Goal: Task Accomplishment & Management: Manage account settings

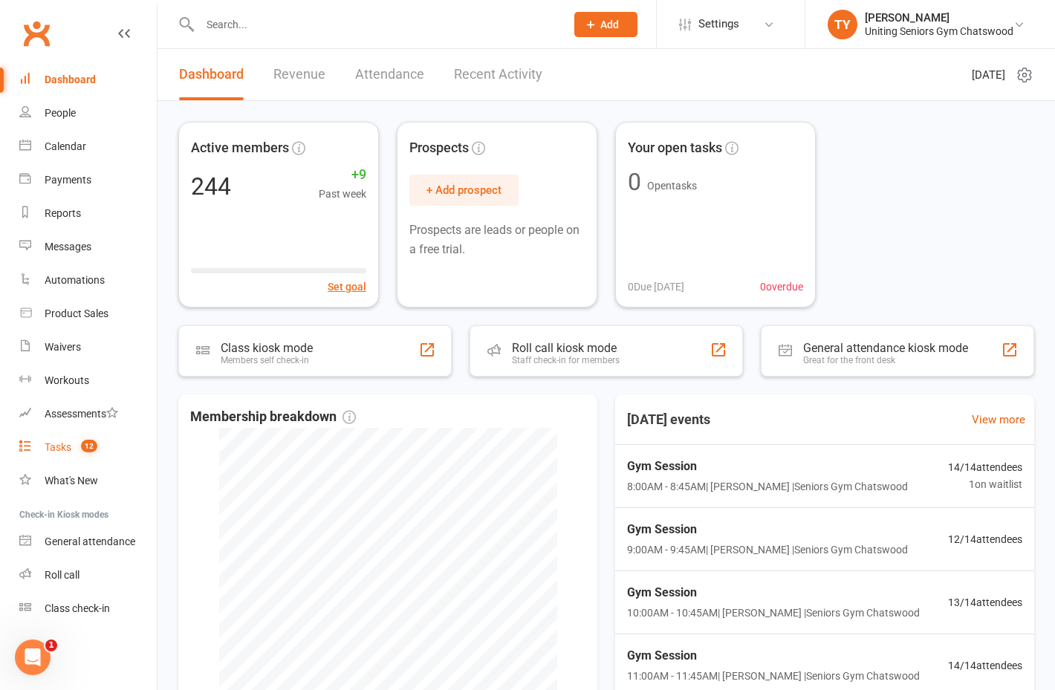
click at [67, 456] on link "Tasks 12" at bounding box center [87, 447] width 137 height 33
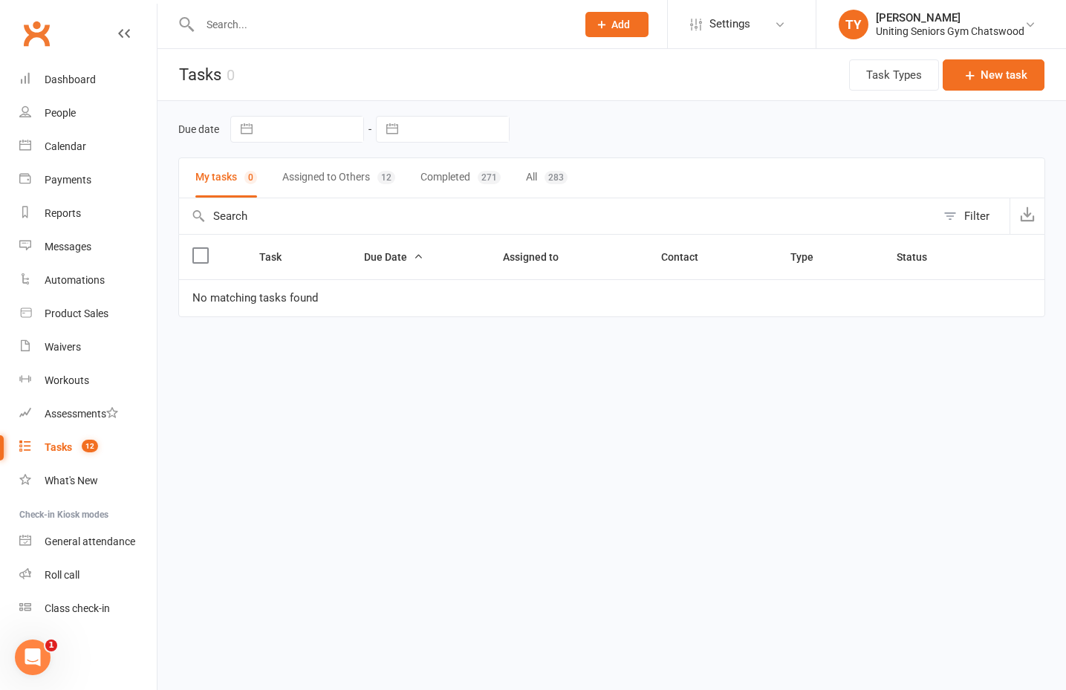
click at [346, 176] on button "Assigned to Others 12" at bounding box center [338, 177] width 113 height 39
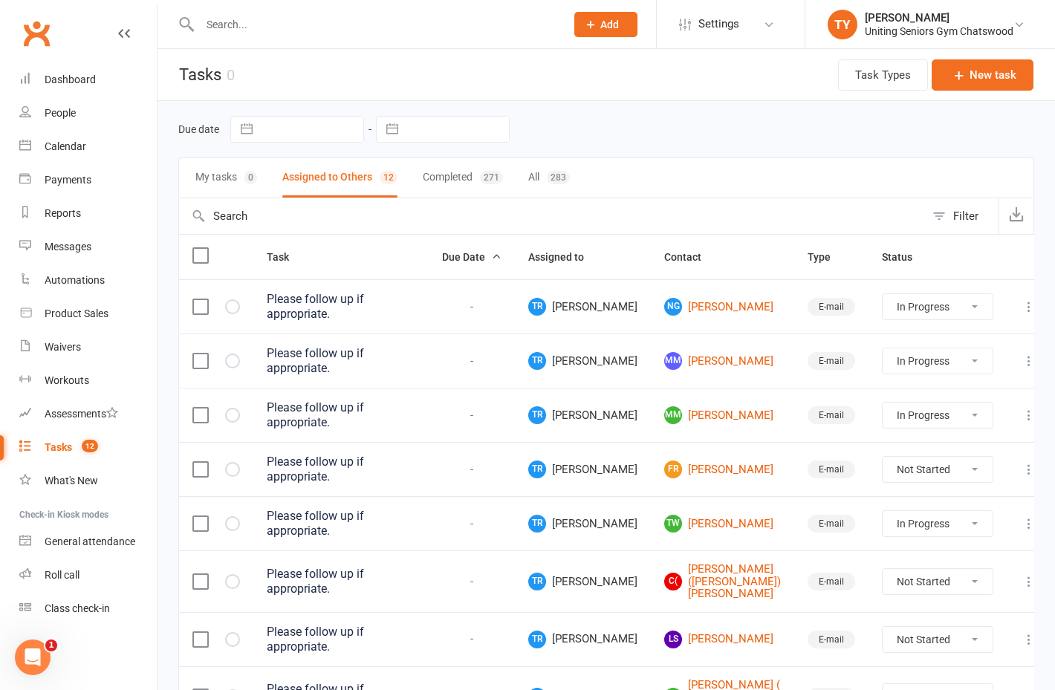
select select "started"
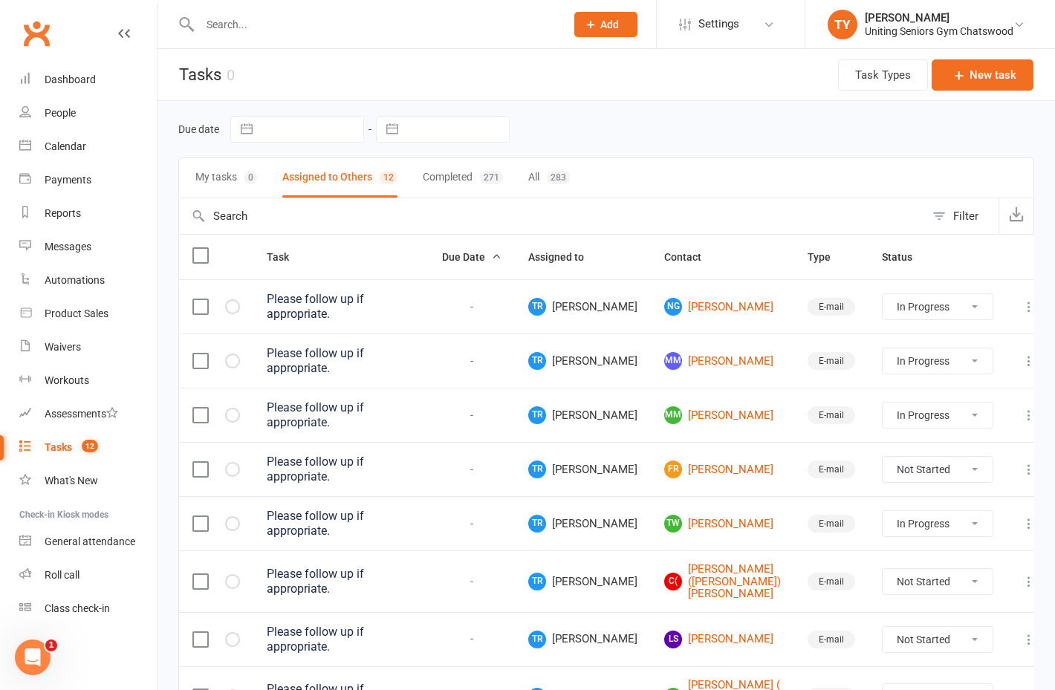
select select "started"
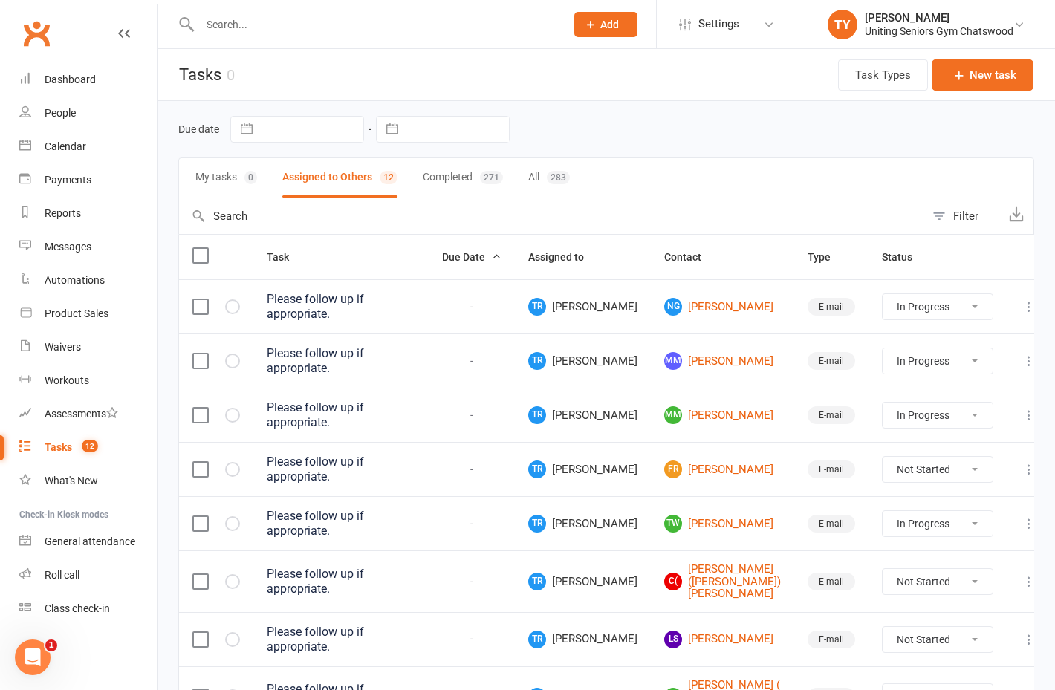
select select "started"
click at [48, 139] on link "Calendar" at bounding box center [87, 146] width 137 height 33
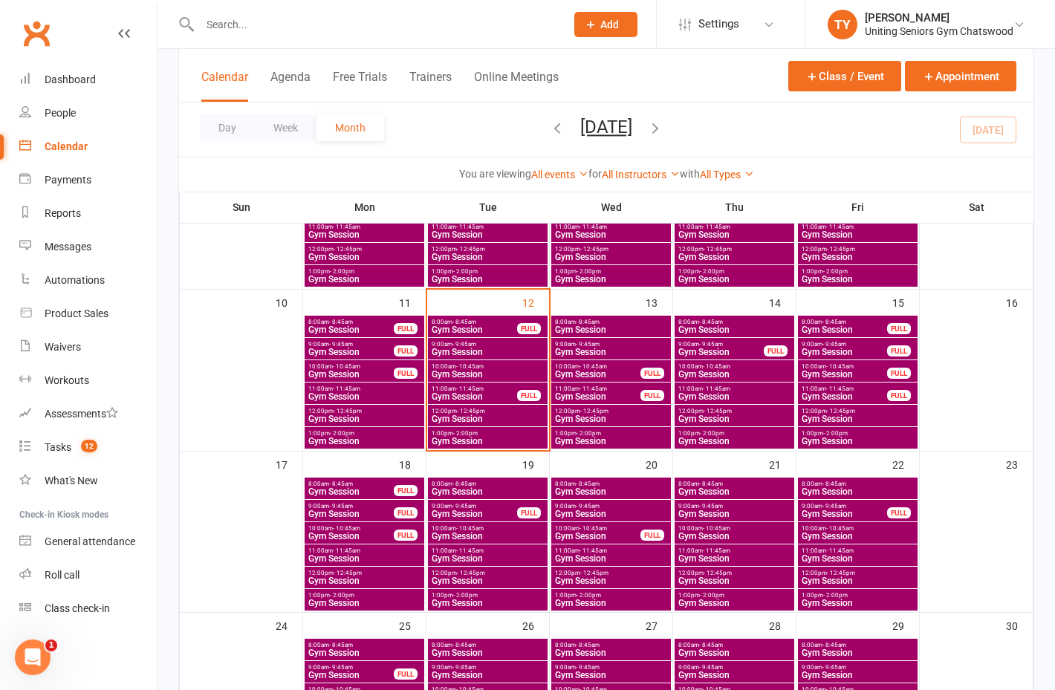
scroll to position [372, 0]
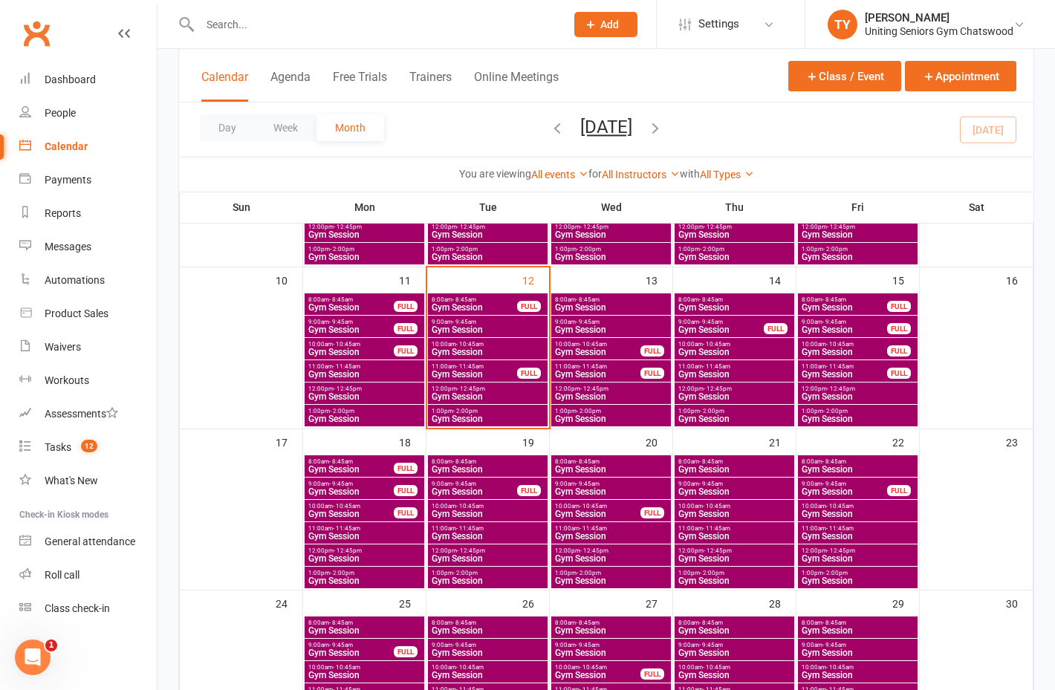
click at [461, 305] on span "Gym Session" at bounding box center [474, 307] width 87 height 9
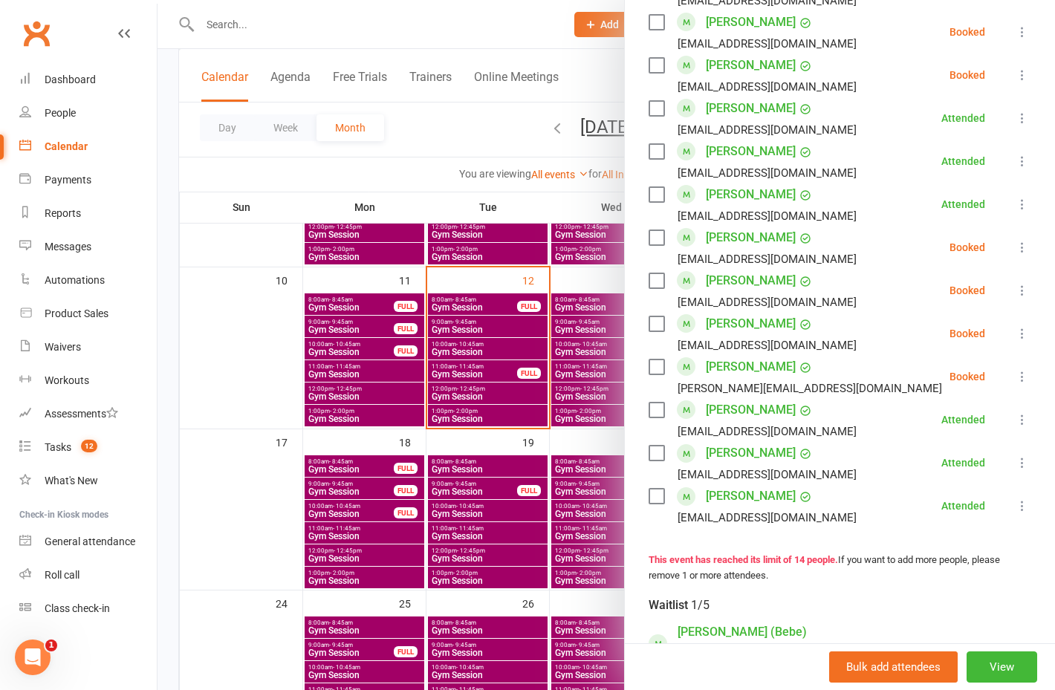
click at [472, 343] on div at bounding box center [607, 345] width 898 height 690
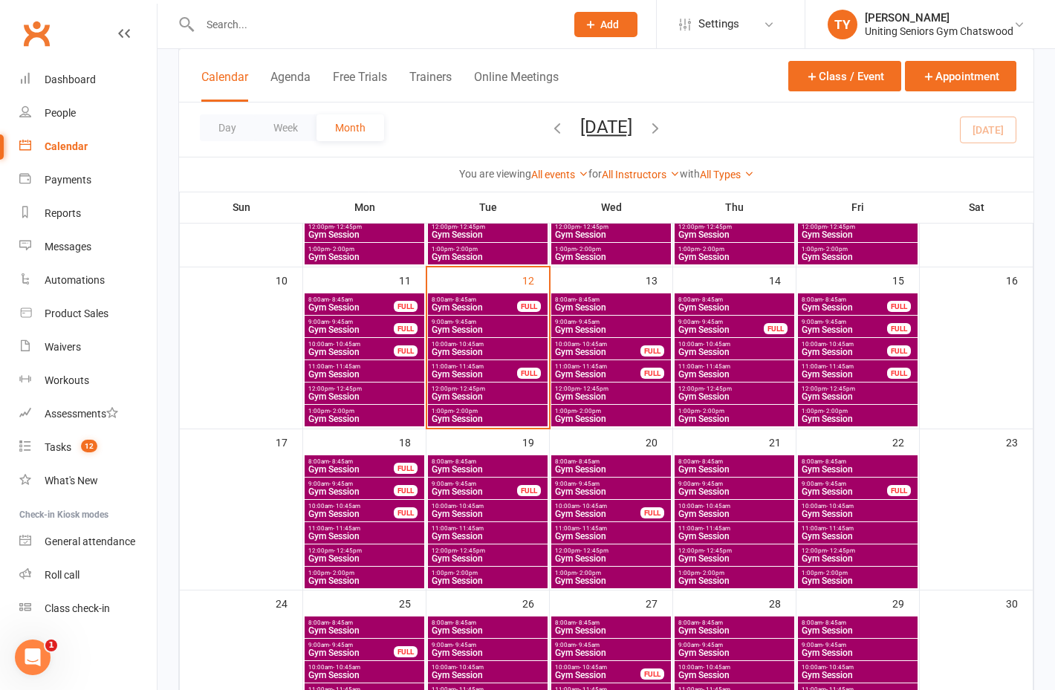
click at [501, 348] on span "Gym Session" at bounding box center [488, 352] width 114 height 9
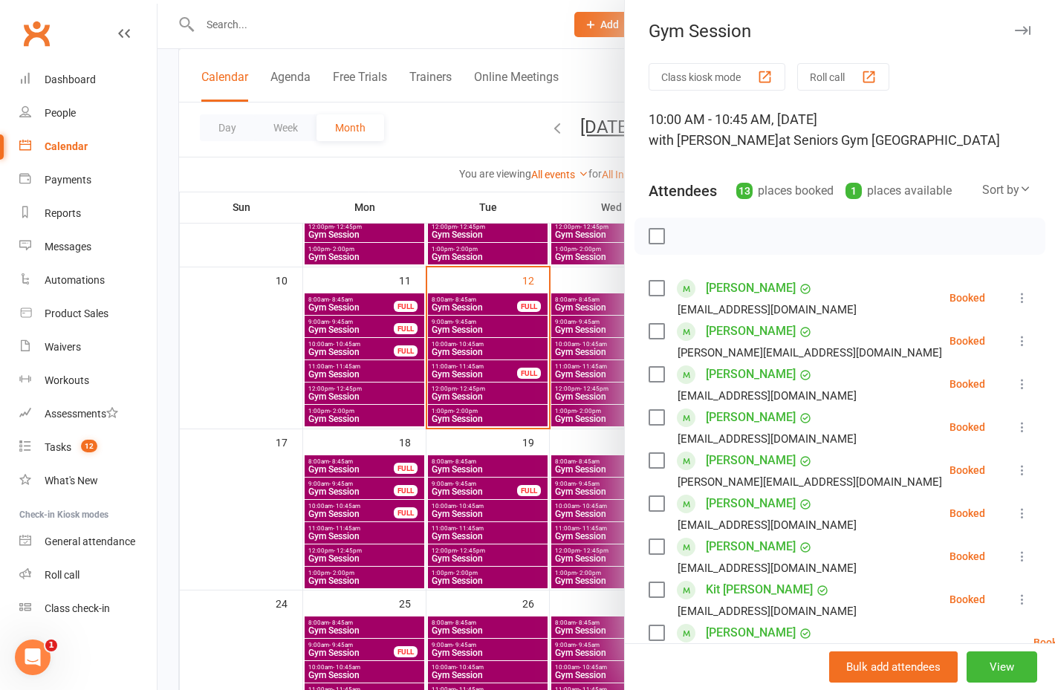
click at [459, 328] on div at bounding box center [607, 345] width 898 height 690
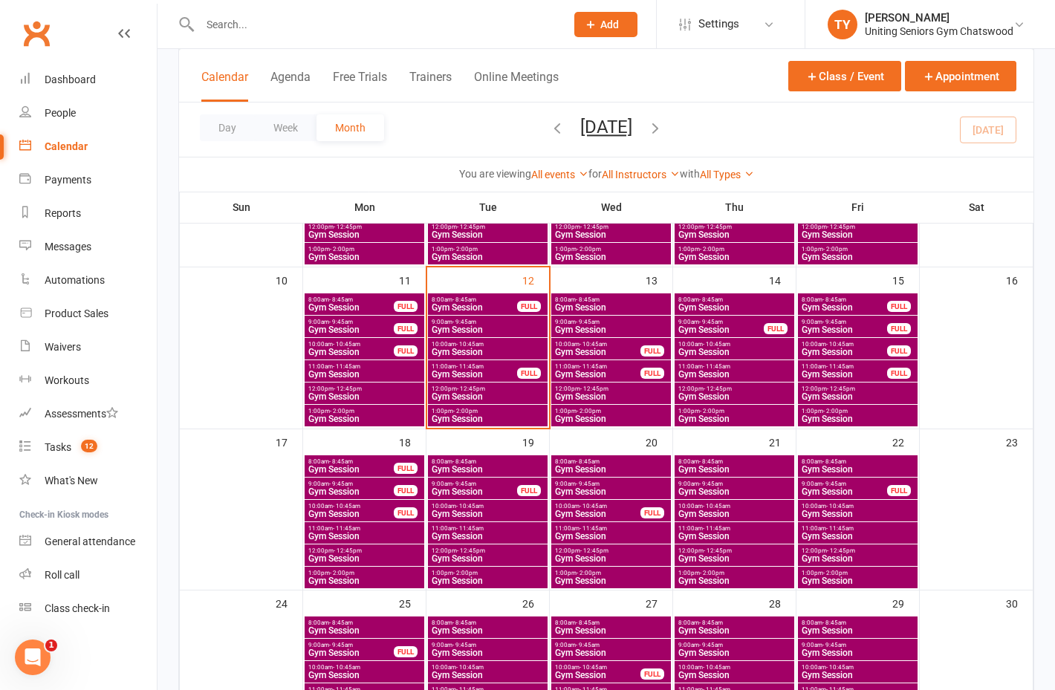
click at [471, 325] on span "Gym Session" at bounding box center [488, 329] width 114 height 9
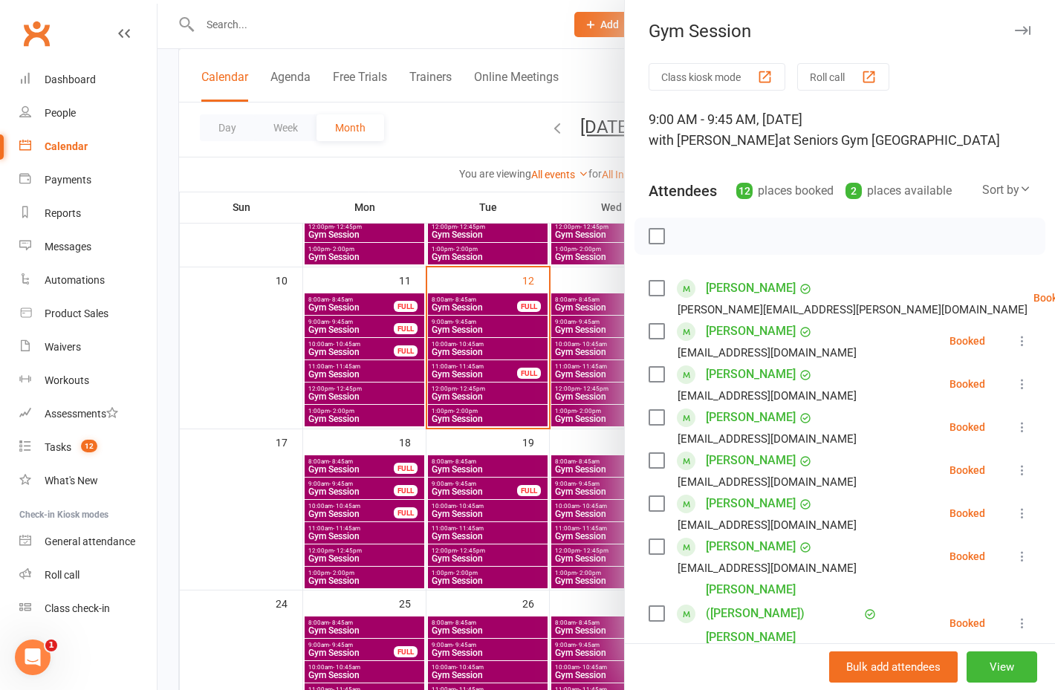
click at [297, 428] on div at bounding box center [607, 345] width 898 height 690
